Goal: Submit feedback/report problem

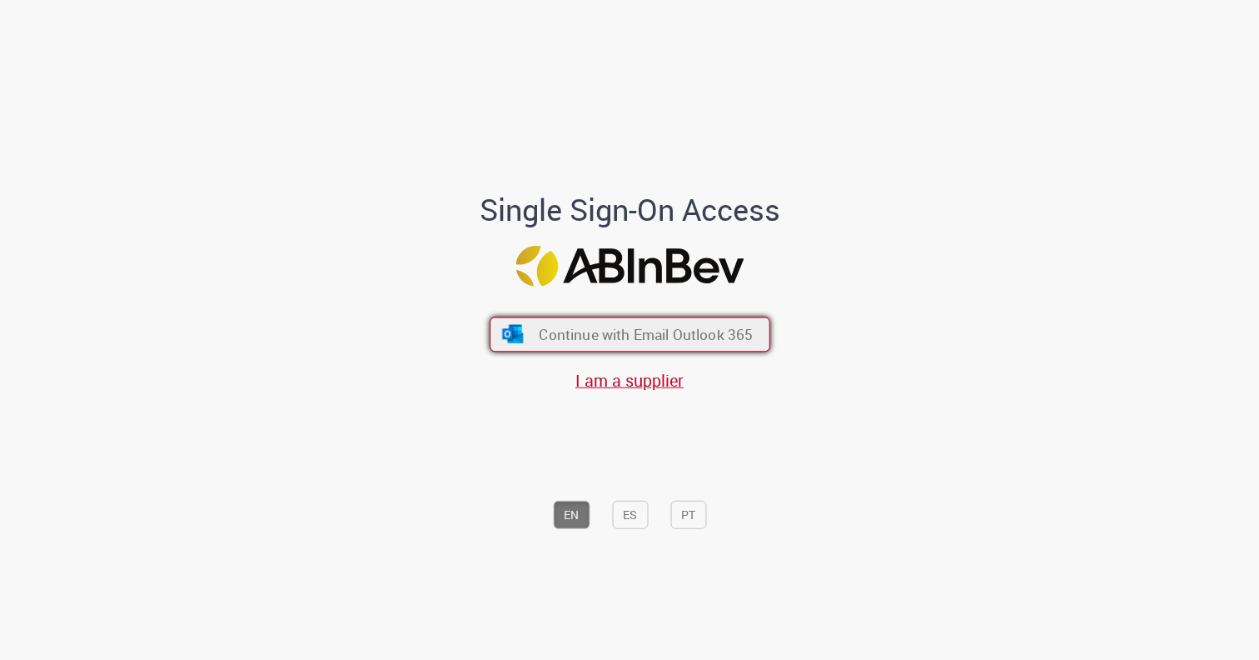
click at [615, 339] on span "Continue with Email Outlook 365" at bounding box center [646, 334] width 214 height 19
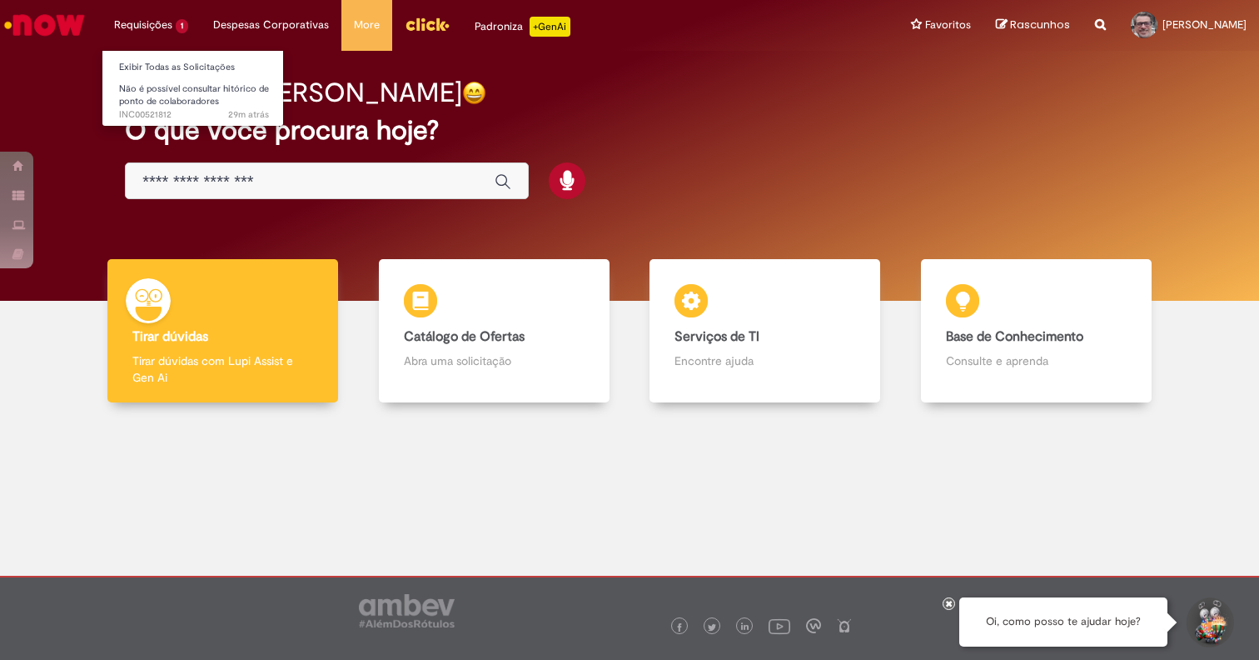
click at [172, 24] on li "Requisições 1 Exibir Todas as Solicitações Não é possível consultar hitórico de…" at bounding box center [151, 25] width 99 height 50
click at [177, 86] on span "Não é possível consultar hitórico de ponto de colaboradores" at bounding box center [194, 95] width 150 height 26
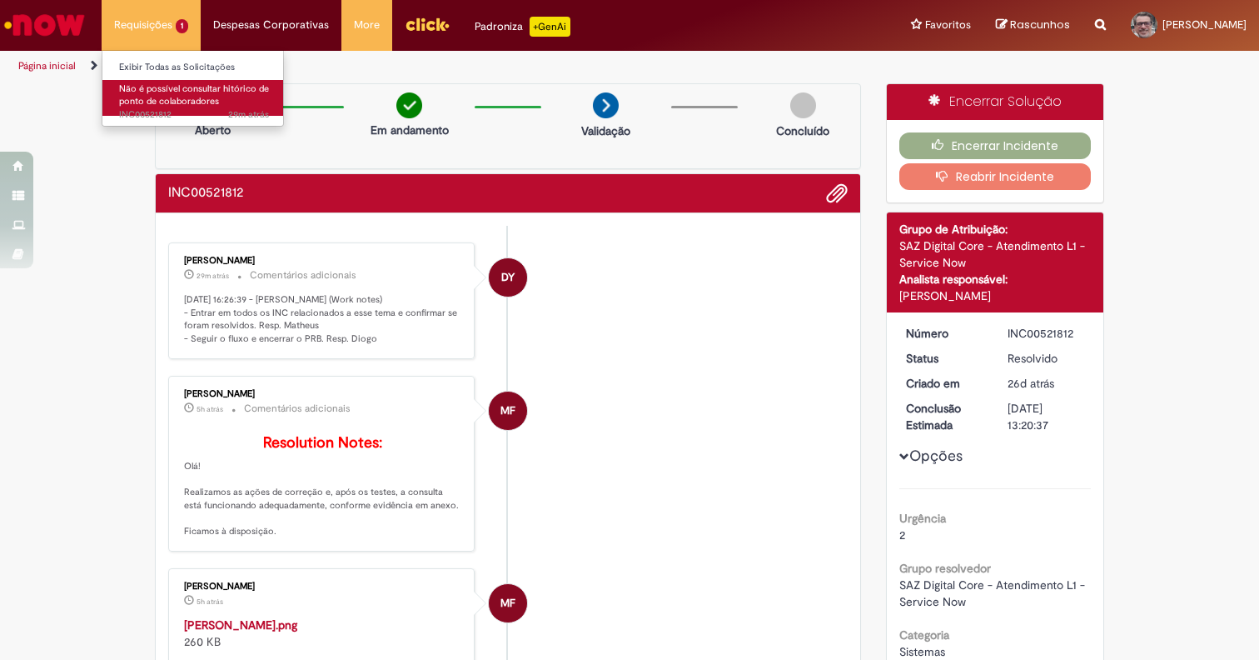
click at [183, 90] on span "Não é possível consultar hitórico de ponto de colaboradores" at bounding box center [194, 95] width 150 height 26
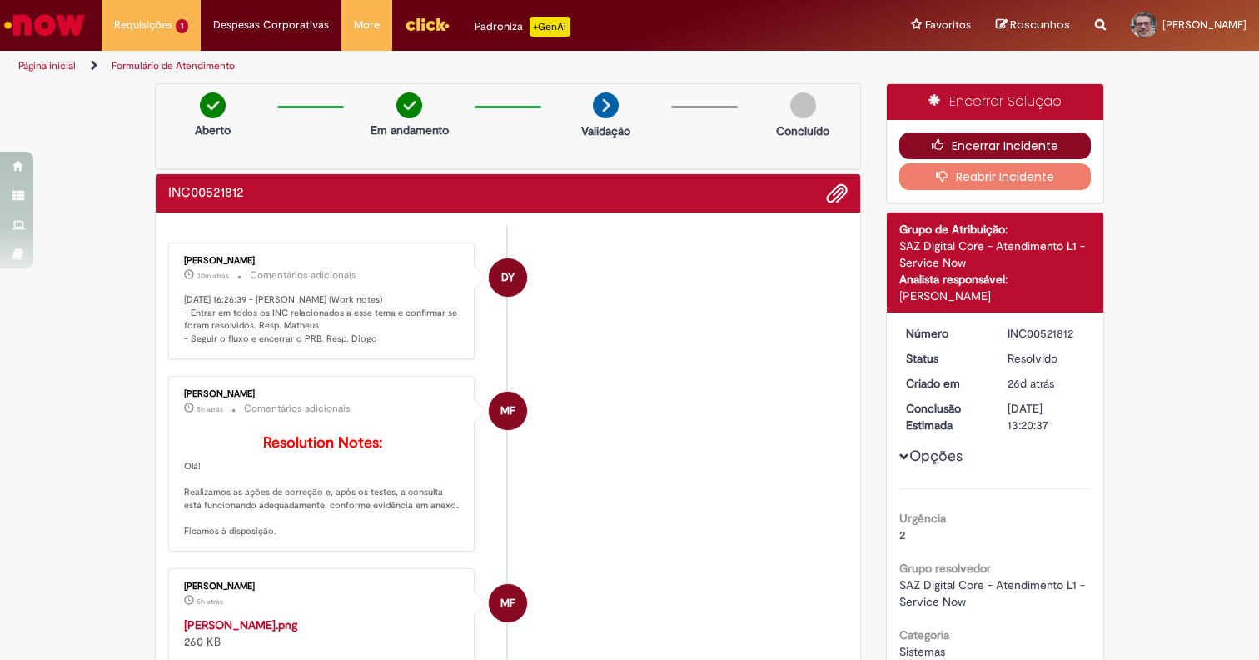
click at [1056, 144] on button "Encerrar Incidente" at bounding box center [995, 145] width 192 height 27
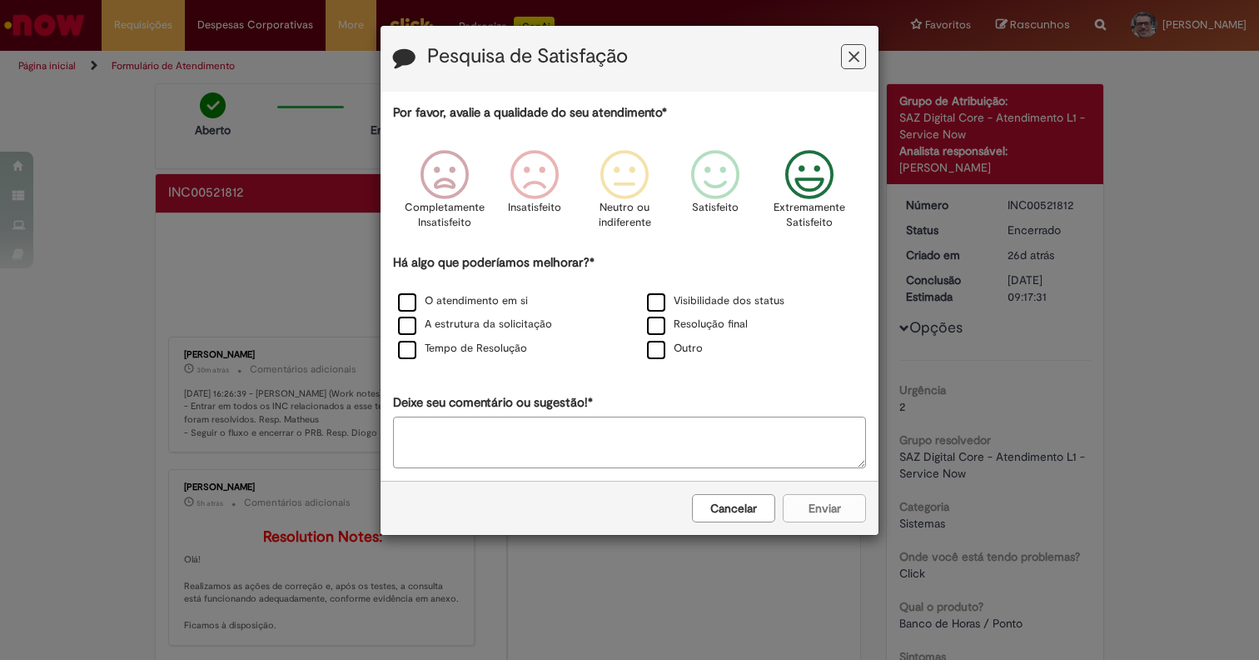
click at [825, 178] on icon "Feedback" at bounding box center [810, 175] width 62 height 50
click at [742, 172] on icon "Feedback" at bounding box center [720, 175] width 62 height 50
click at [662, 320] on label "Resolução final" at bounding box center [697, 324] width 101 height 16
click at [668, 296] on label "Visibilidade dos status" at bounding box center [715, 301] width 137 height 16
click at [830, 506] on button "Enviar" at bounding box center [824, 508] width 83 height 28
